Goal: Task Accomplishment & Management: Use online tool/utility

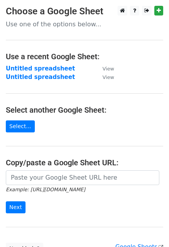
scroll to position [69, 0]
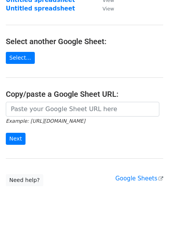
click at [59, 113] on input "url" at bounding box center [83, 109] width 154 height 15
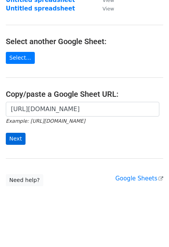
type input "https://docs.google.com/spreadsheets/d/1DNAySoF5MbMK2XPIiUsaCqqoUJHToEw3VZWFExg…"
click at [12, 141] on input "Next" at bounding box center [16, 139] width 20 height 12
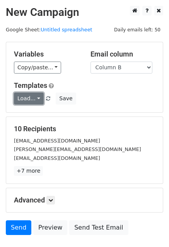
click at [28, 93] on link "Load..." at bounding box center [29, 99] width 30 height 12
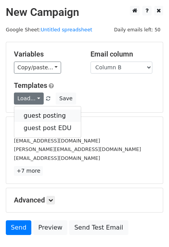
click at [37, 117] on link "guest posting" at bounding box center [47, 116] width 67 height 12
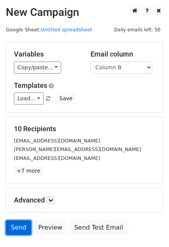
click at [19, 225] on link "Send" at bounding box center [19, 228] width 26 height 15
